Goal: Navigation & Orientation: Find specific page/section

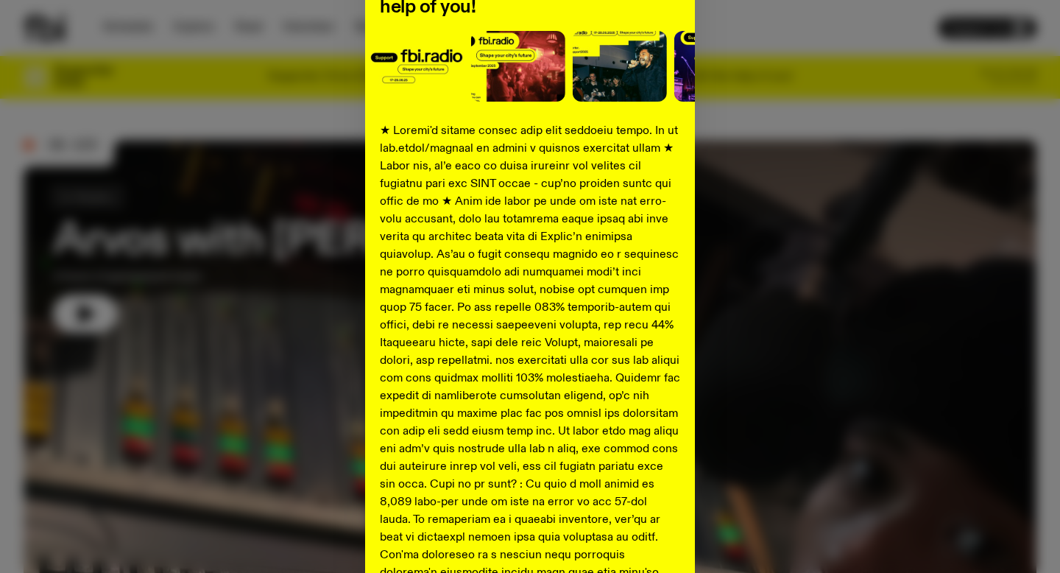
scroll to position [247, 0]
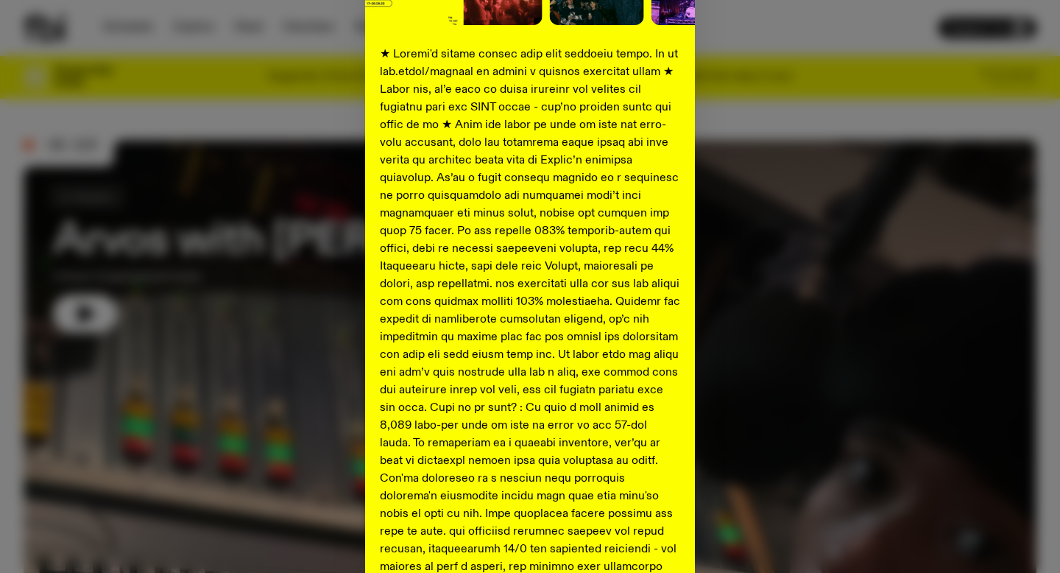
click at [306, 221] on div "Shaping the future of our city’s music, arts, and culture - with the help of yo…" at bounding box center [530, 302] width 1013 height 959
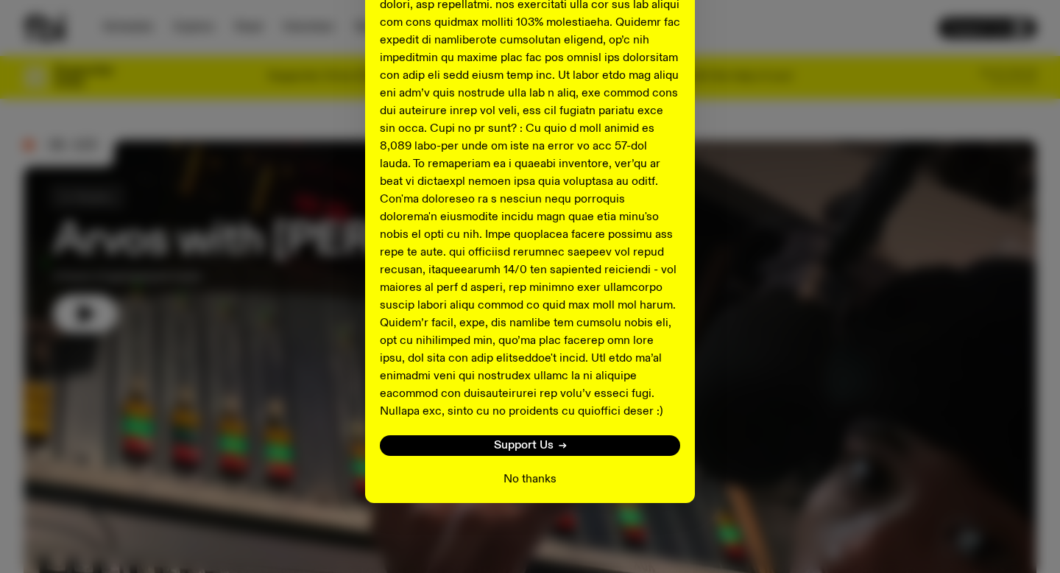
click at [507, 475] on button "No thanks" at bounding box center [530, 479] width 53 height 18
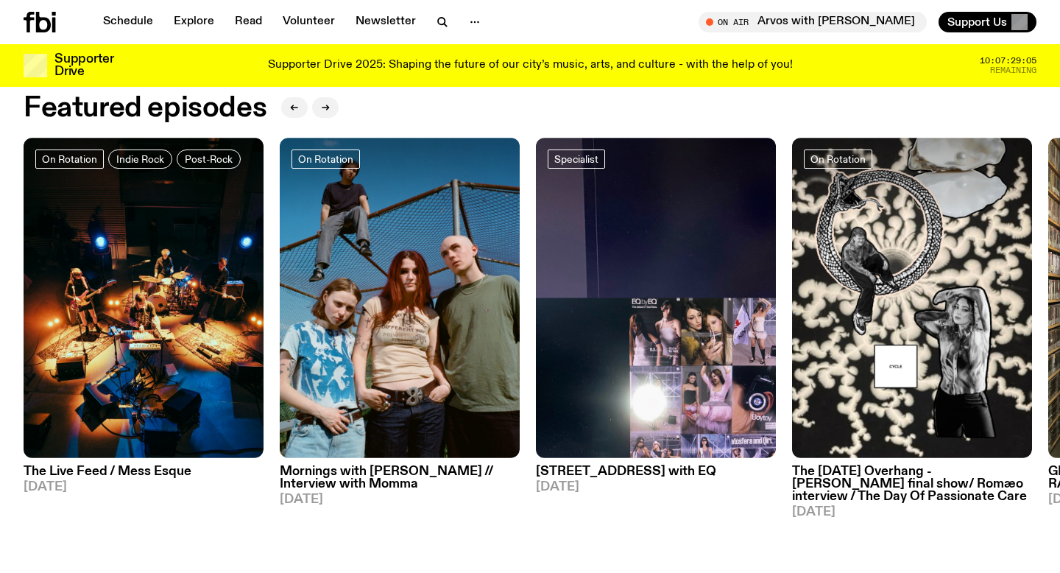
scroll to position [657, 0]
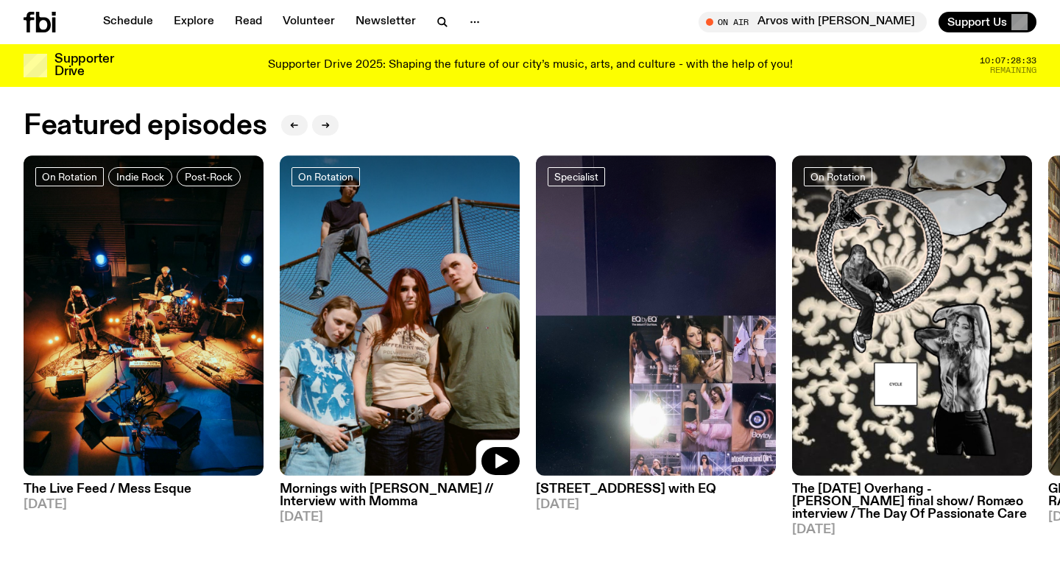
click at [375, 450] on img at bounding box center [400, 315] width 240 height 320
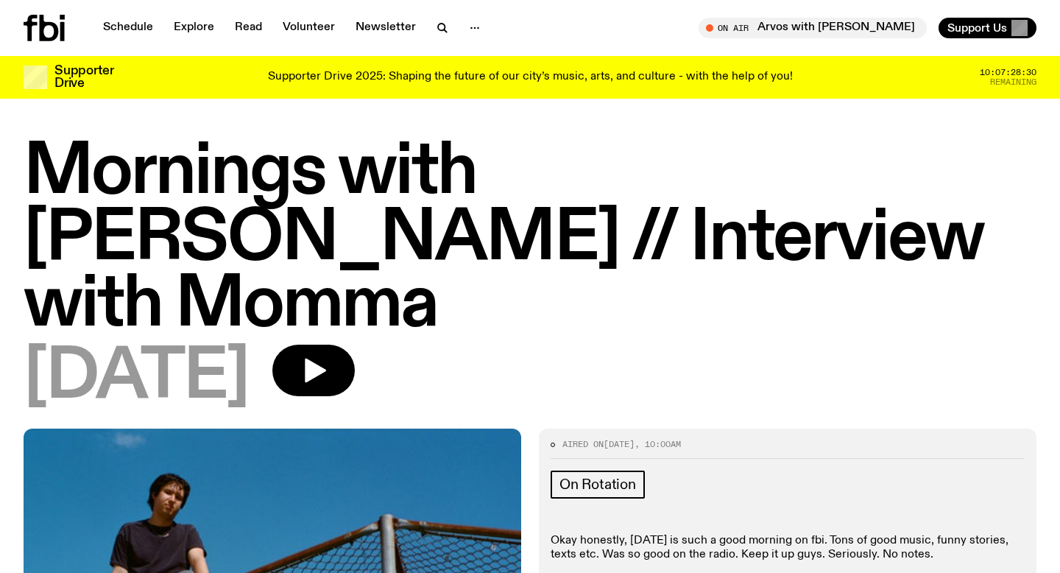
scroll to position [254, 0]
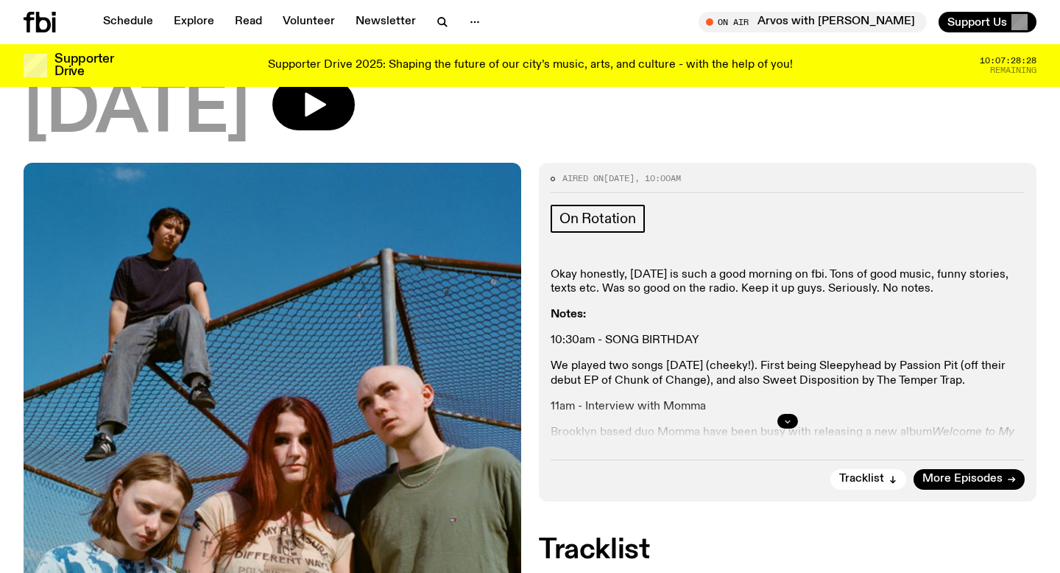
click at [789, 417] on icon "button" at bounding box center [787, 421] width 9 height 9
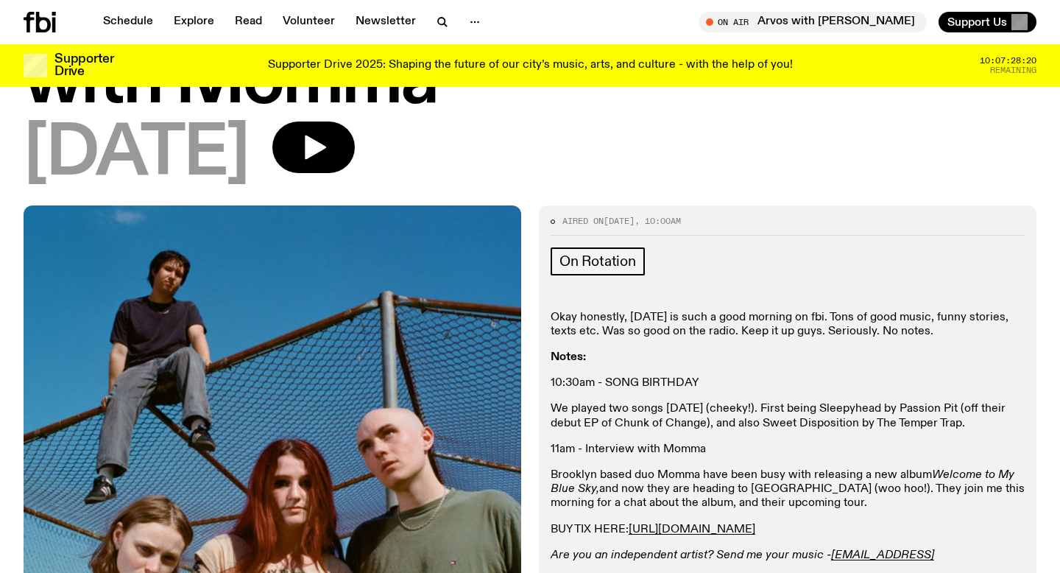
scroll to position [0, 0]
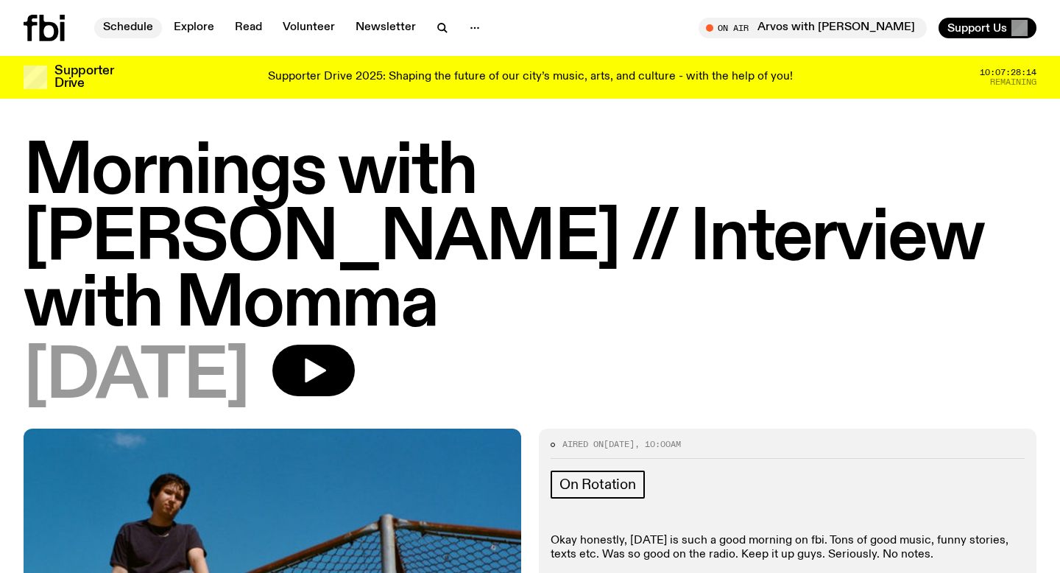
click at [144, 23] on link "Schedule" at bounding box center [128, 28] width 68 height 21
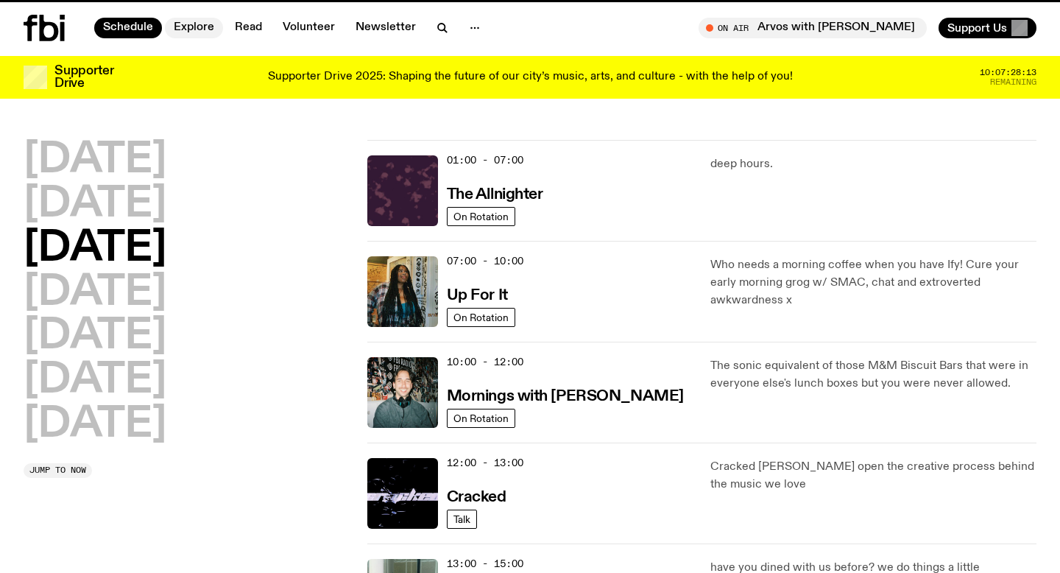
click at [196, 24] on link "Explore" at bounding box center [194, 28] width 58 height 21
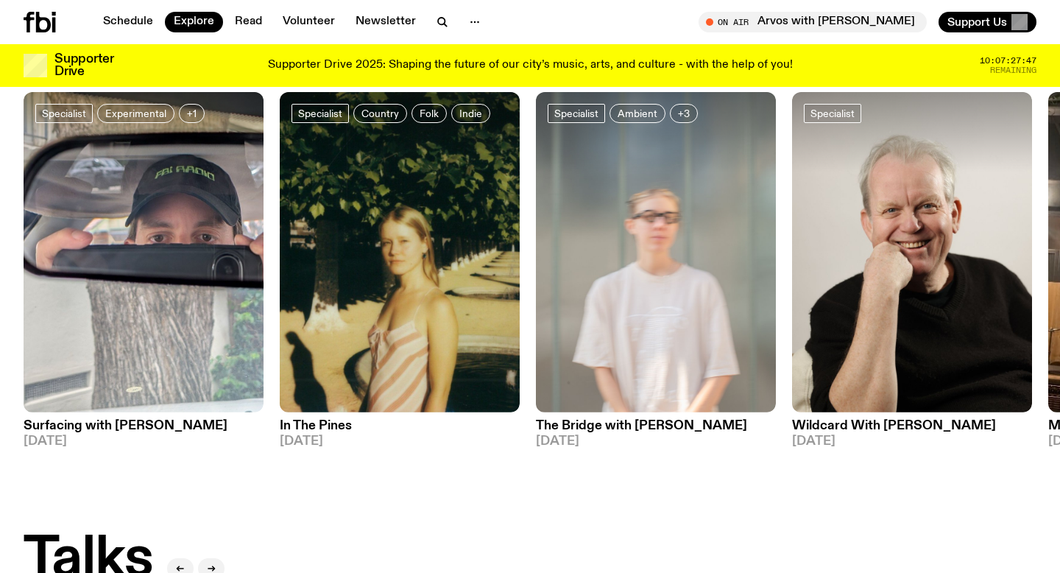
scroll to position [102, 0]
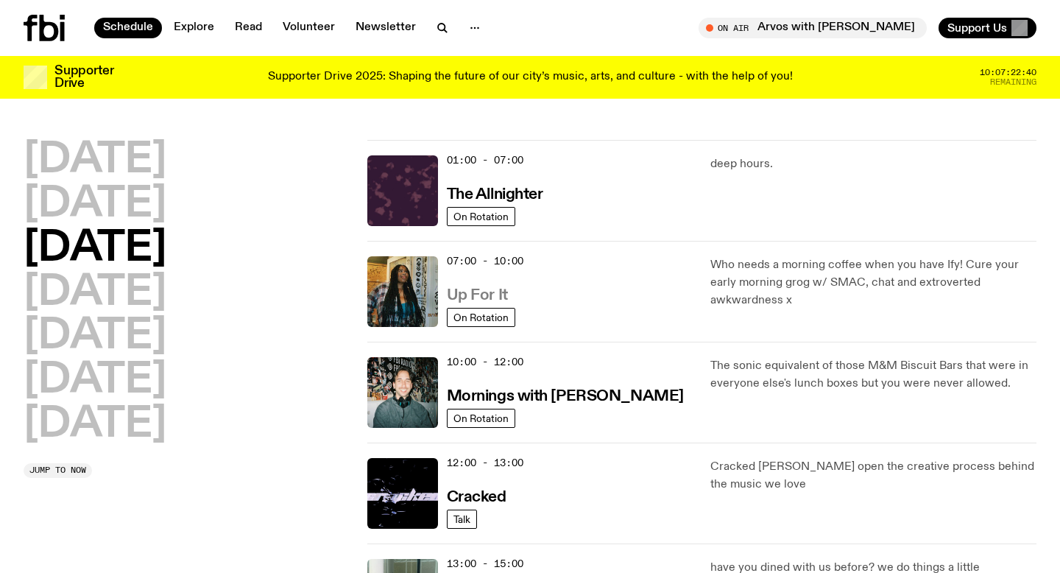
click at [483, 294] on h3 "Up For It" at bounding box center [477, 295] width 61 height 15
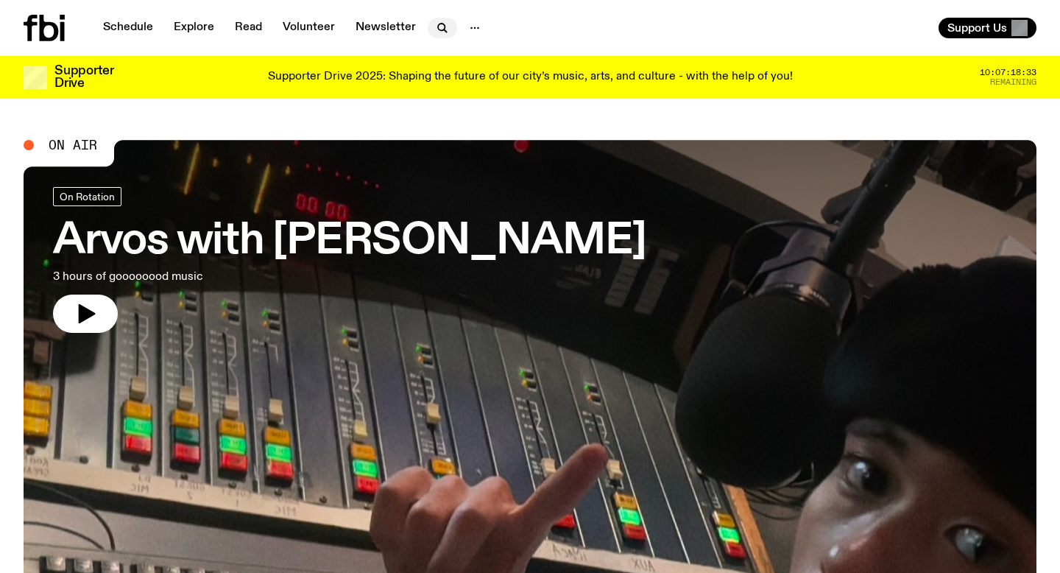
click at [440, 27] on icon "button" at bounding box center [443, 28] width 18 height 18
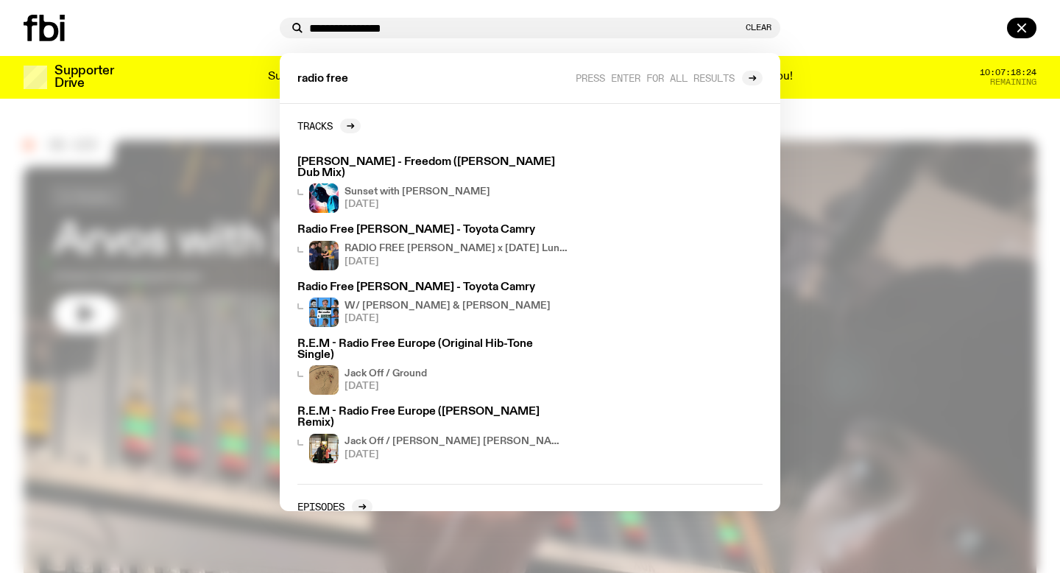
type input "**********"
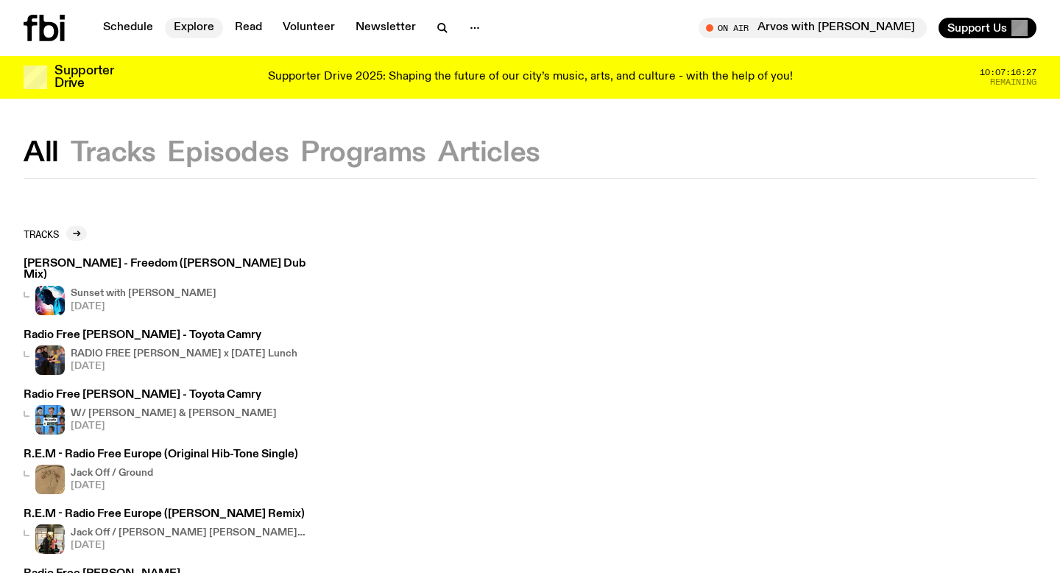
click at [200, 32] on link "Explore" at bounding box center [194, 28] width 58 height 21
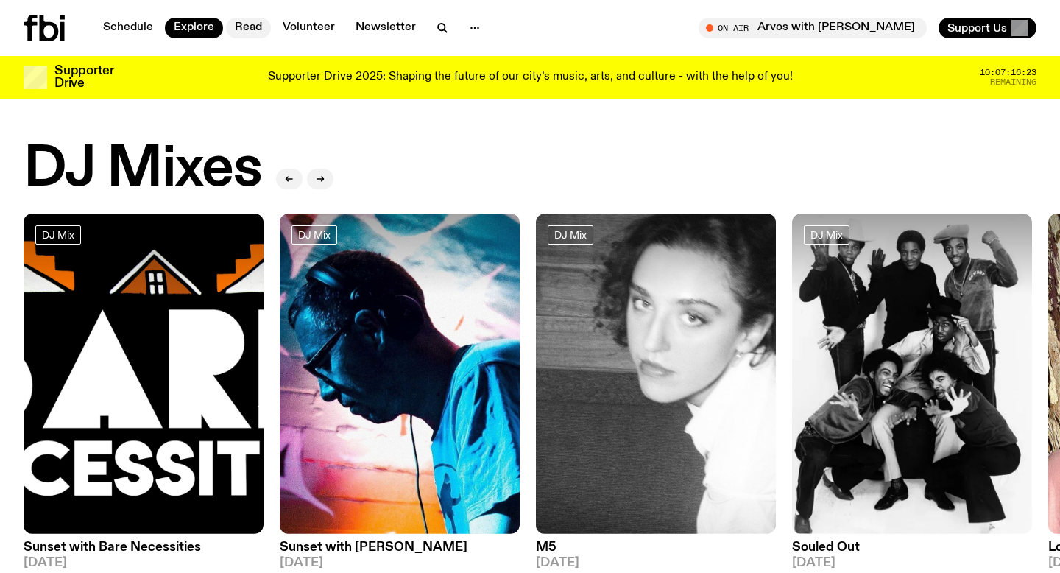
click at [244, 25] on link "Read" at bounding box center [248, 28] width 45 height 21
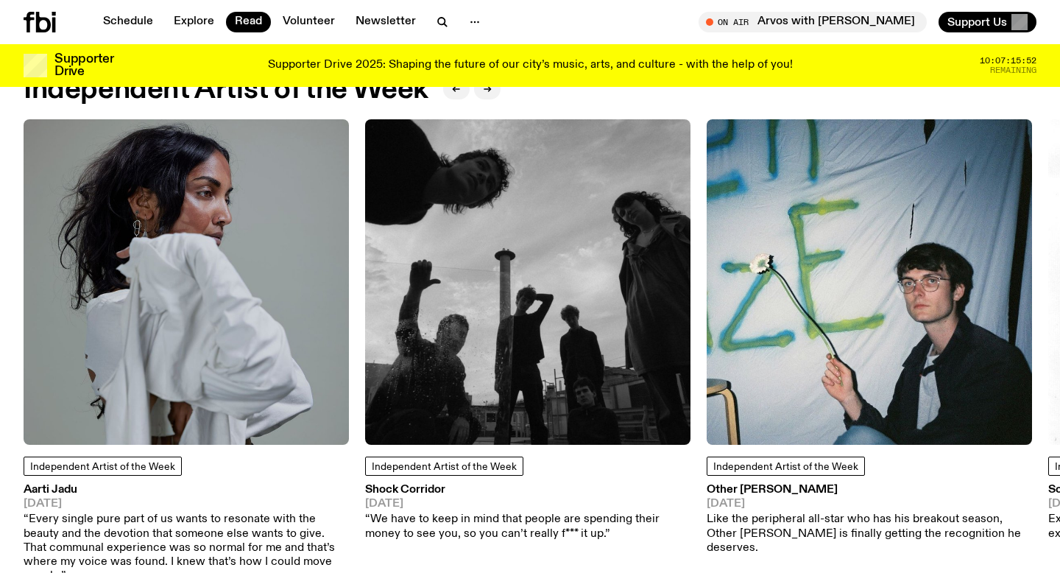
scroll to position [1232, 0]
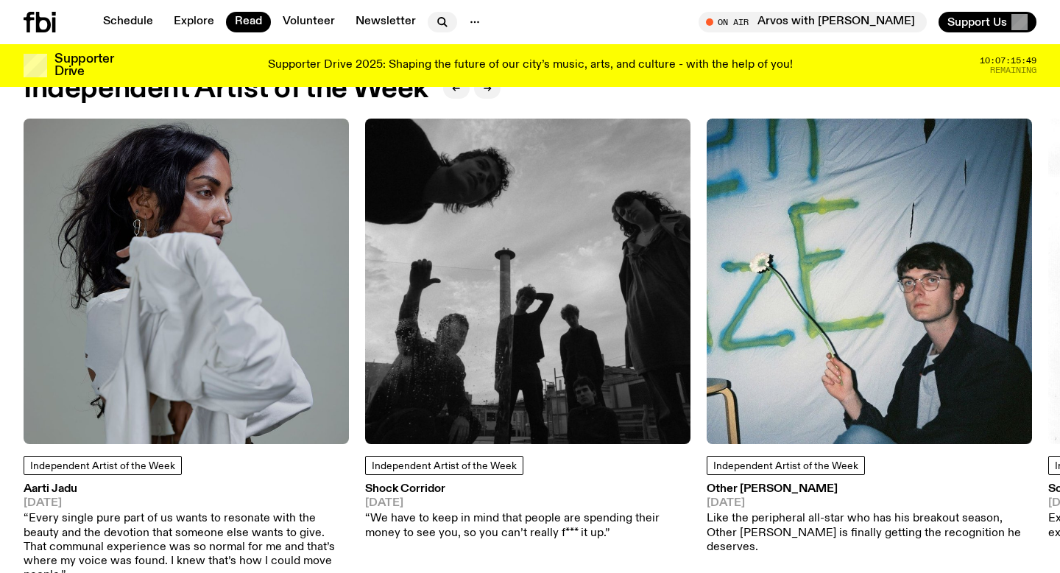
click at [436, 19] on icon "button" at bounding box center [443, 22] width 18 height 18
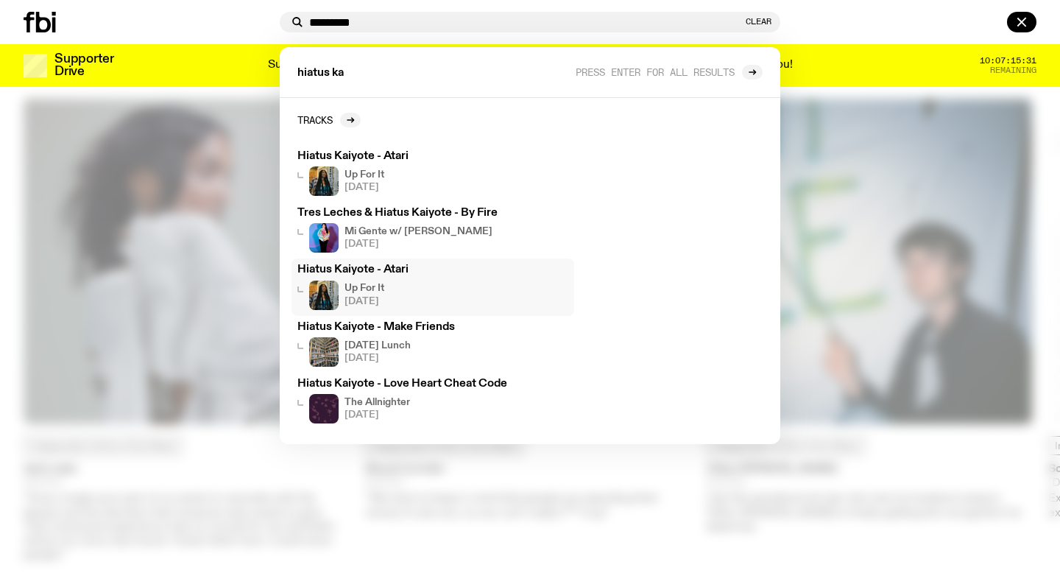
scroll to position [1240, 0]
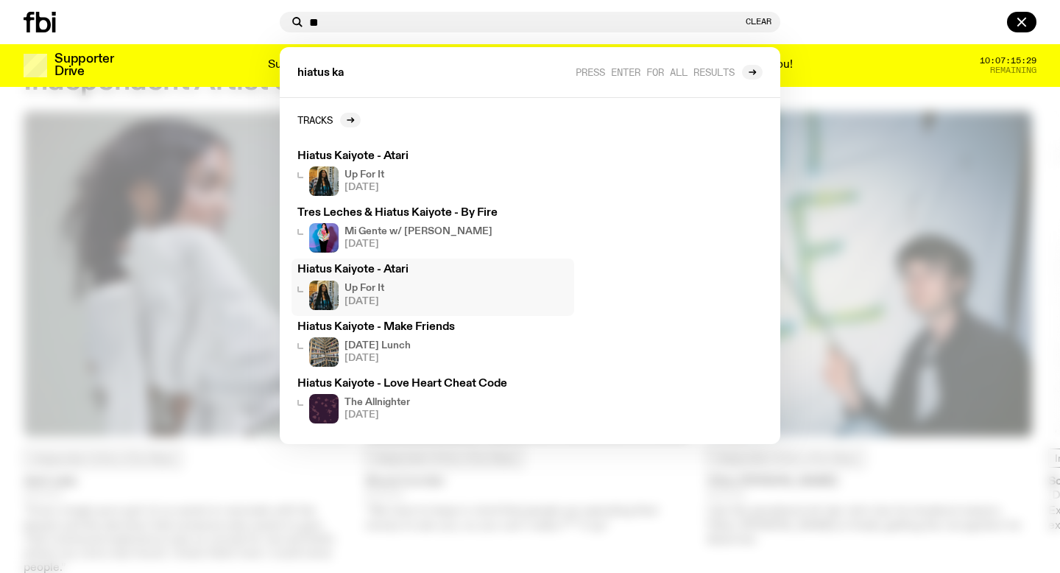
type input "*"
